Goal: Task Accomplishment & Management: Manage account settings

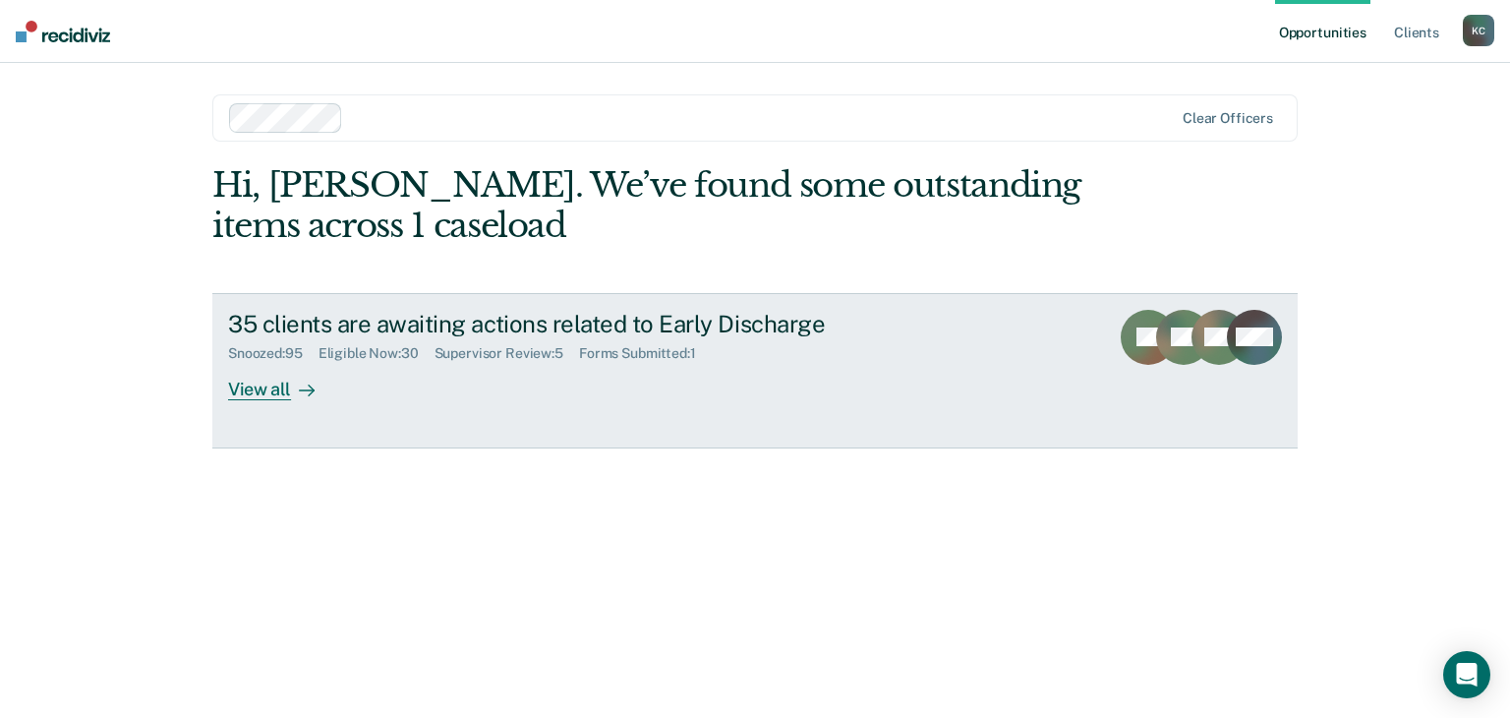
click at [276, 392] on div "View all" at bounding box center [283, 381] width 110 height 38
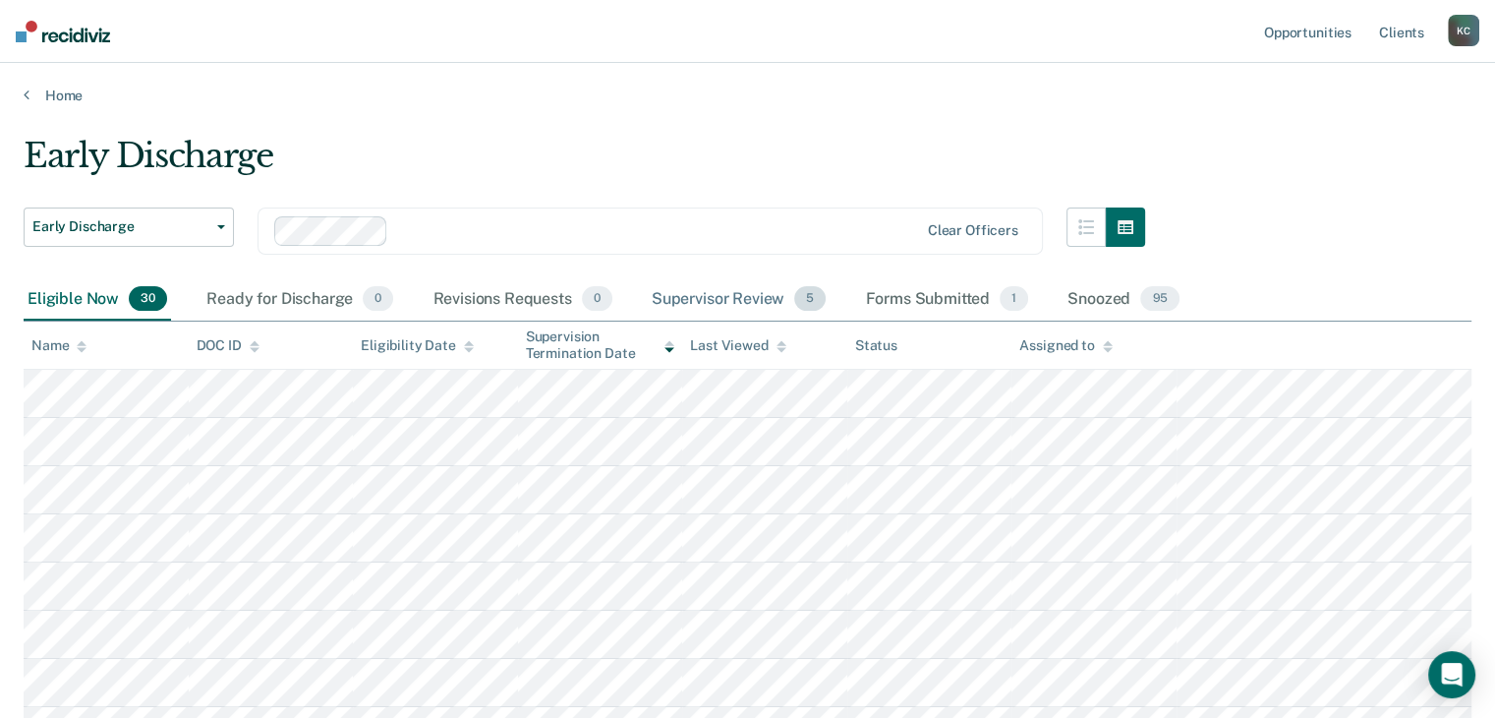
click at [711, 308] on div "Supervisor Review 5" at bounding box center [739, 299] width 183 height 43
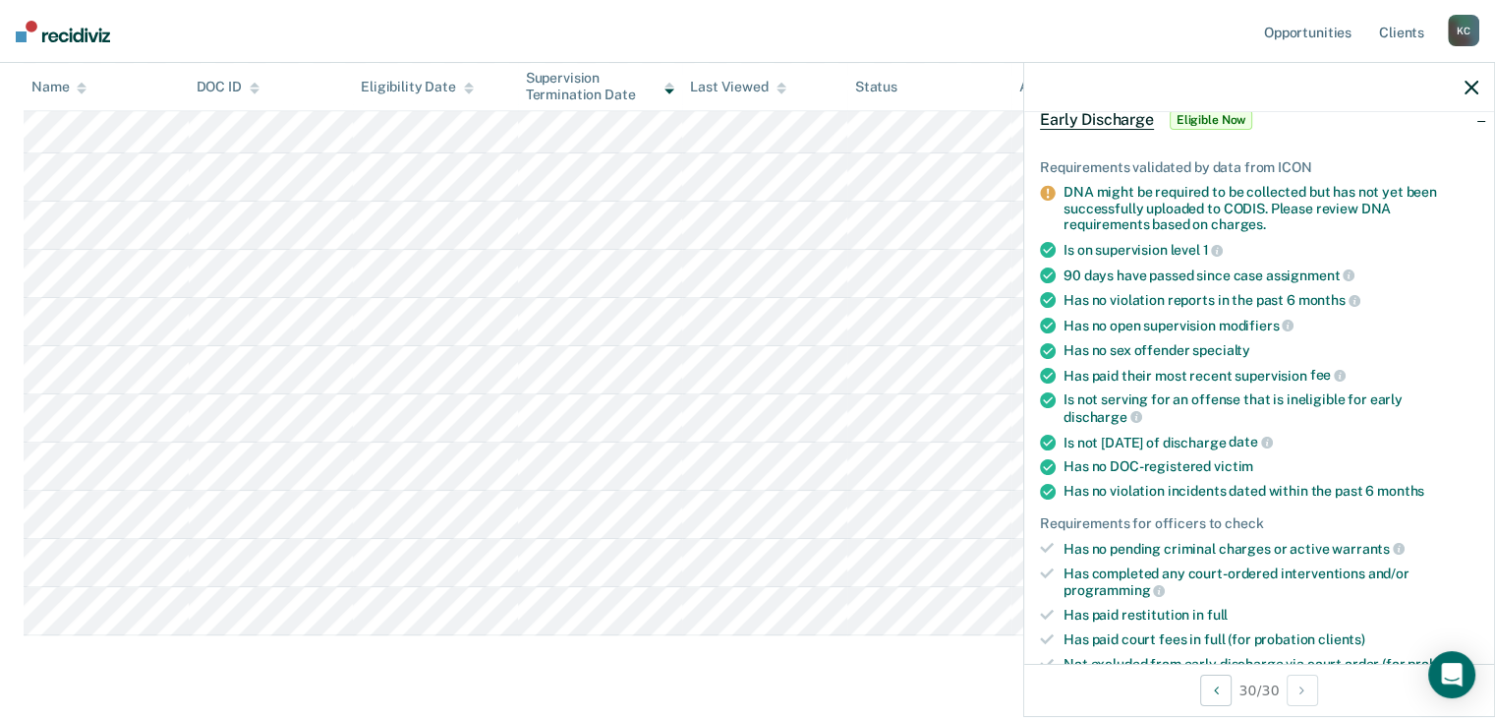
scroll to position [295, 0]
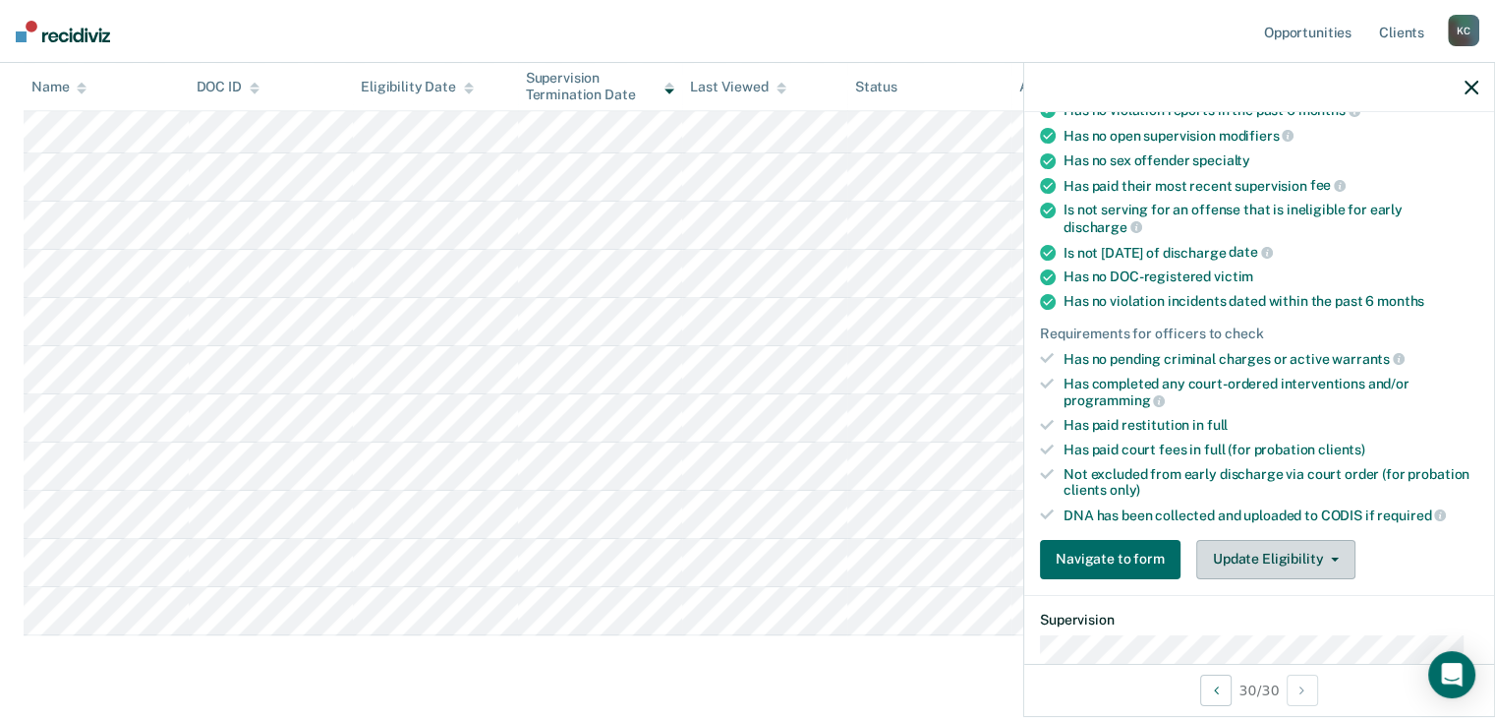
click at [1258, 565] on button "Update Eligibility" at bounding box center [1275, 559] width 159 height 39
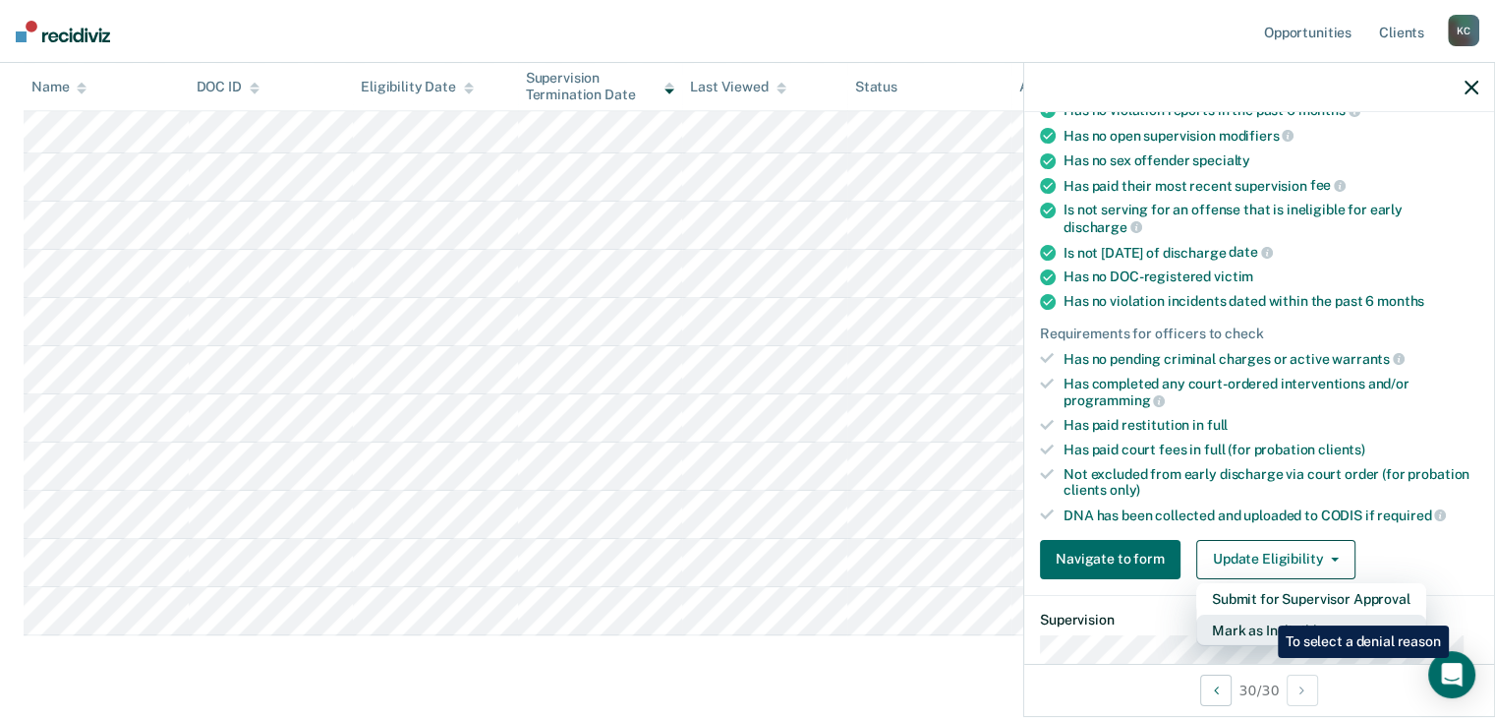
click at [1263, 614] on button "Mark as Ineligible" at bounding box center [1311, 629] width 230 height 31
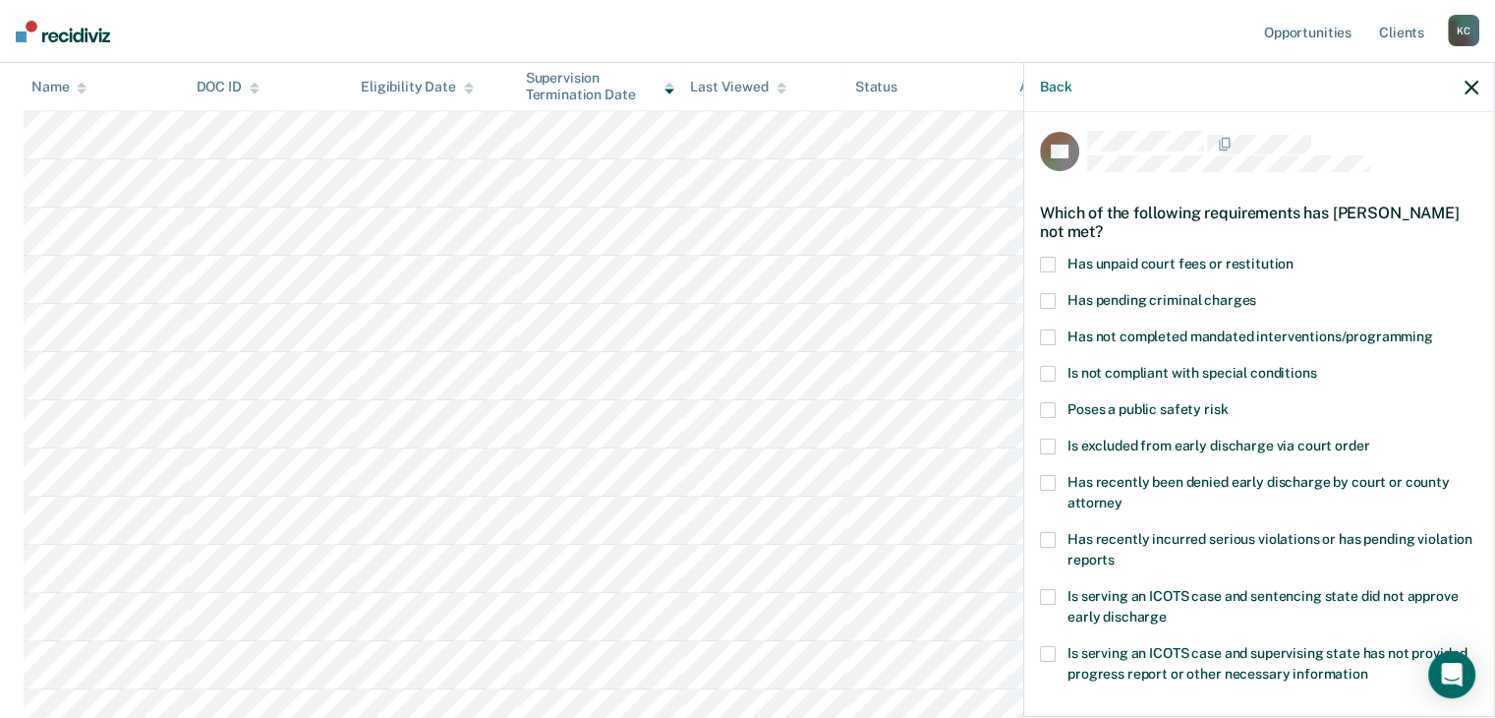
scroll to position [0, 0]
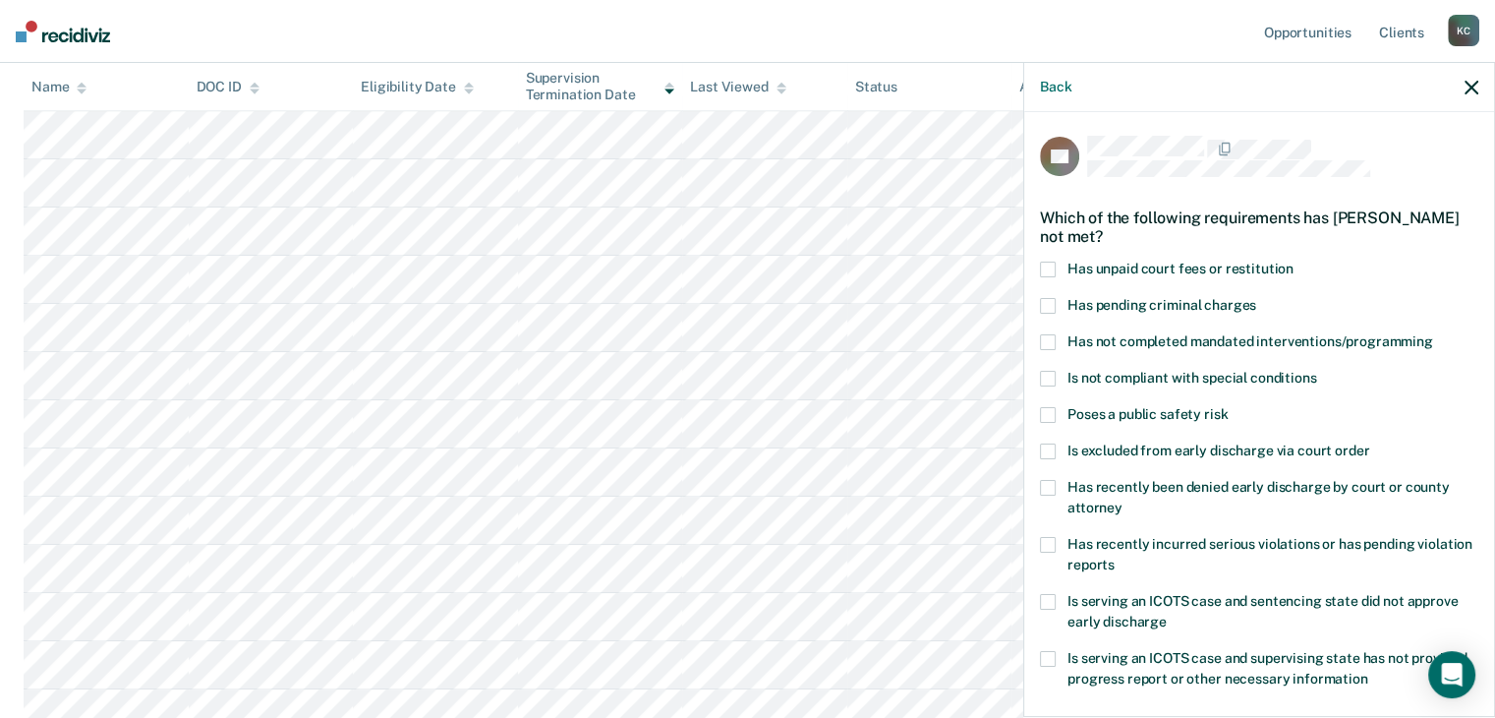
click at [1048, 265] on span at bounding box center [1048, 270] width 16 height 16
click at [1046, 337] on span at bounding box center [1048, 342] width 16 height 16
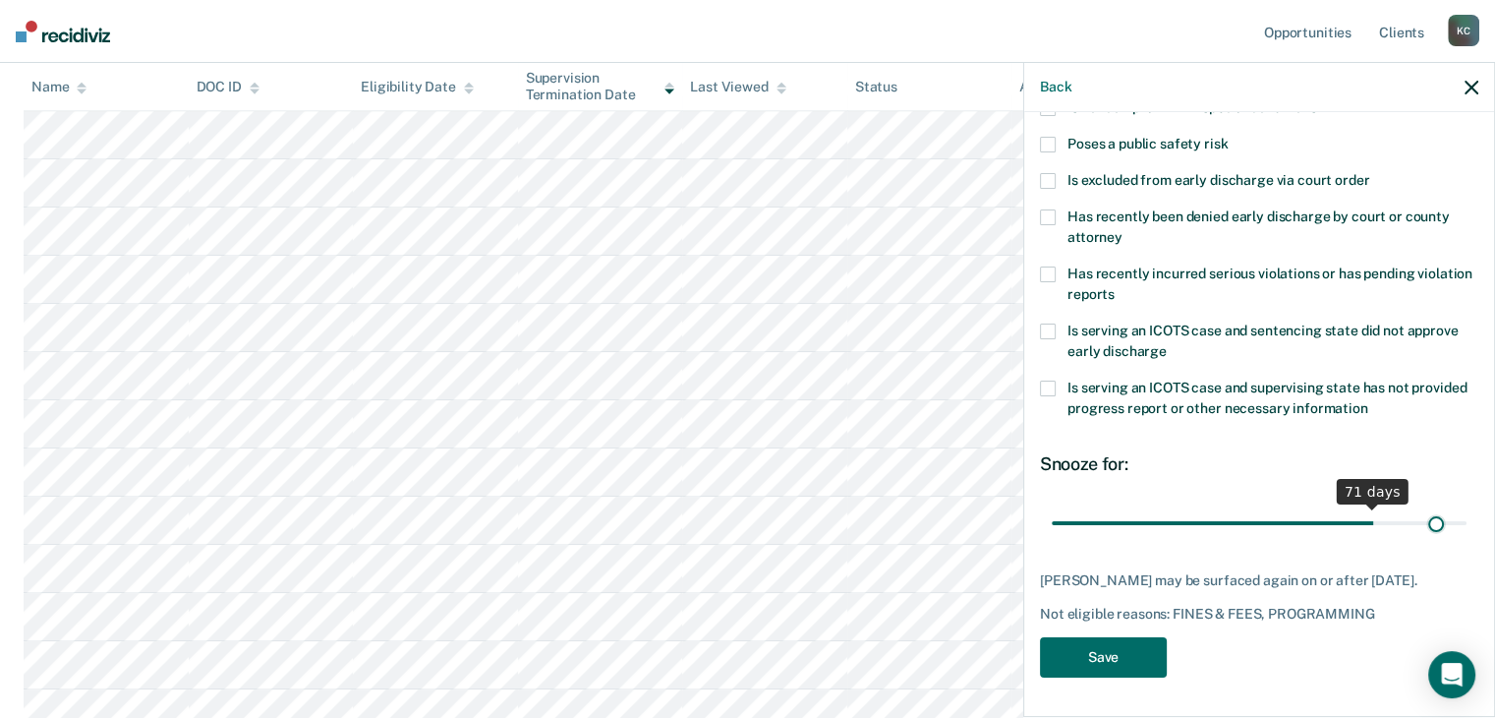
scroll to position [284, 0]
drag, startPoint x: 1181, startPoint y: 512, endPoint x: 1493, endPoint y: 504, distance: 312.7
type input "90"
click at [1467, 506] on input "range" at bounding box center [1259, 523] width 415 height 34
click at [1108, 647] on button "Save" at bounding box center [1103, 657] width 127 height 40
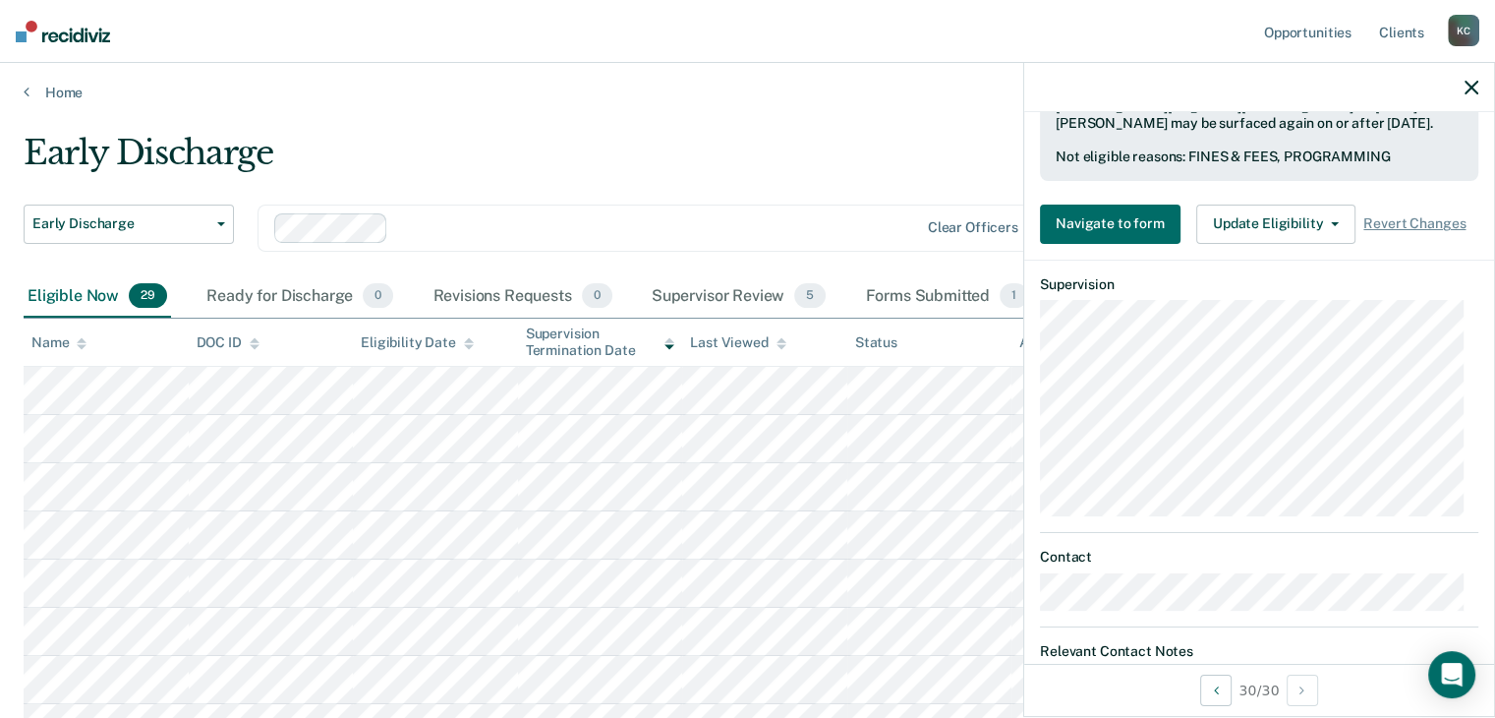
scroll to position [0, 0]
click at [1465, 82] on icon "button" at bounding box center [1472, 88] width 14 height 14
